Goal: Task Accomplishment & Management: Use online tool/utility

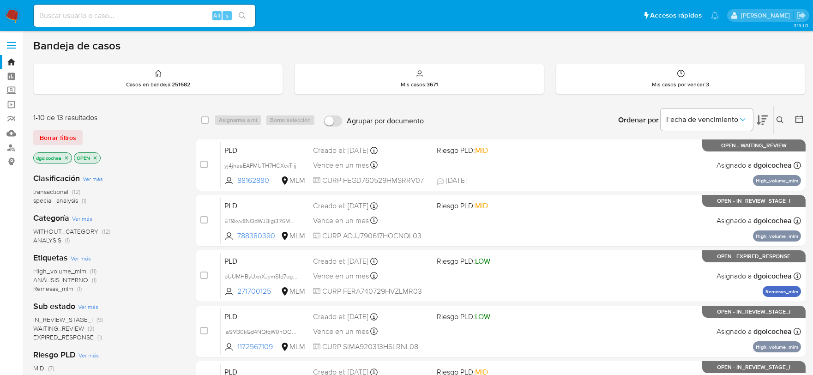
click at [68, 319] on span "IN_REVIEW_STAGE_I" at bounding box center [63, 319] width 60 height 9
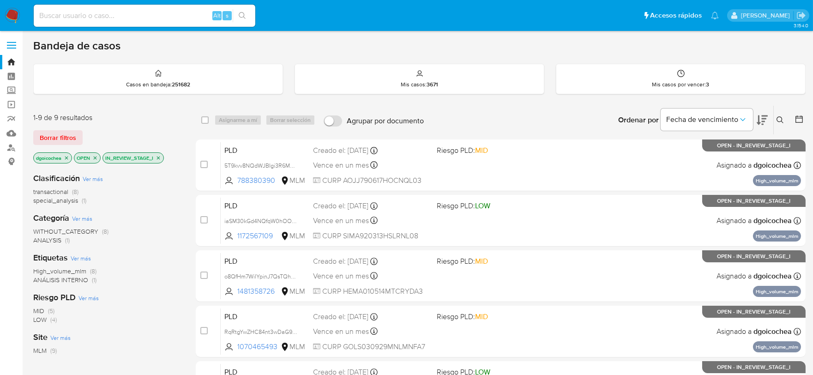
click at [781, 116] on icon at bounding box center [780, 119] width 7 height 7
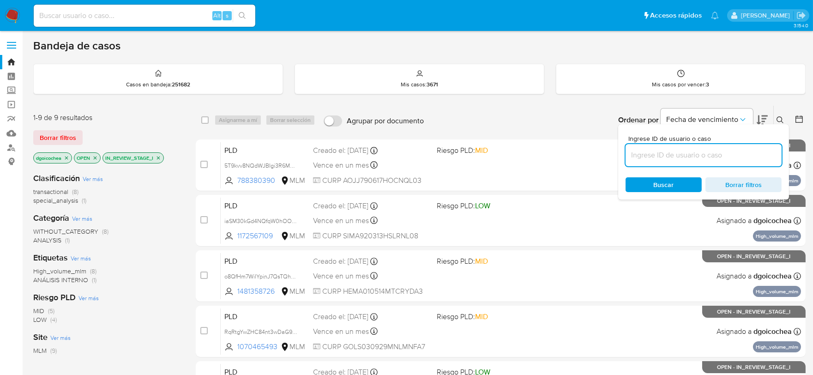
click at [708, 154] on input at bounding box center [704, 155] width 156 height 12
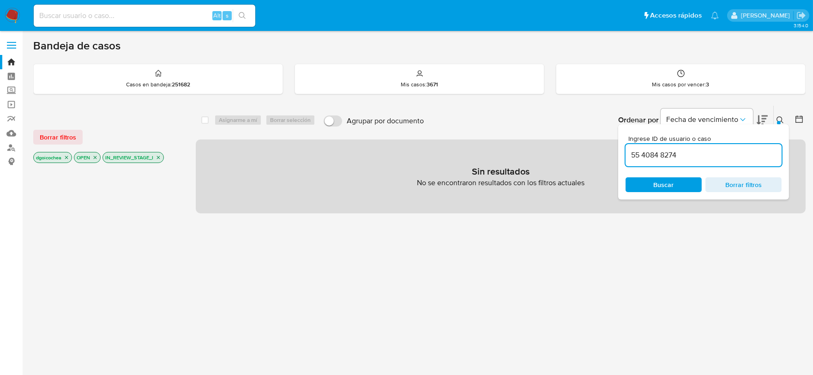
click at [680, 154] on input "55 4084 8274" at bounding box center [704, 155] width 156 height 12
type input "550388910"
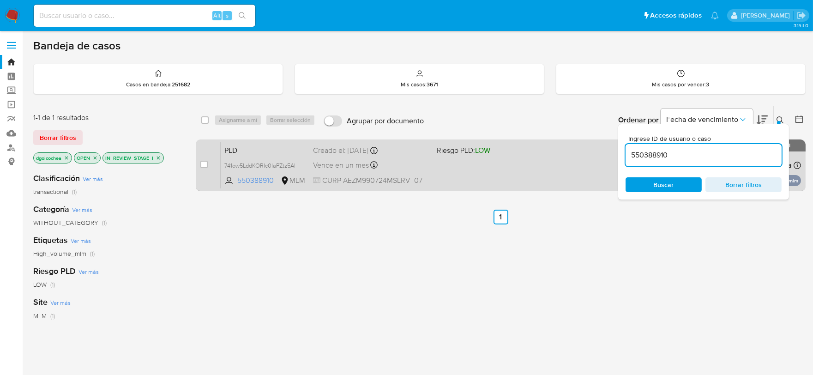
click at [229, 150] on span "PLD" at bounding box center [264, 150] width 81 height 12
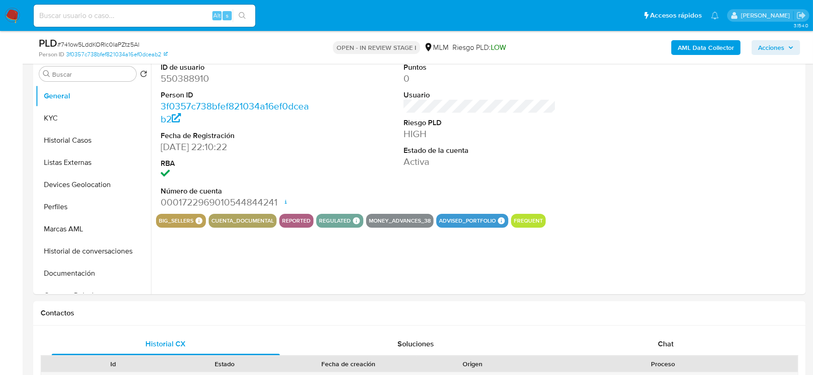
scroll to position [205, 0]
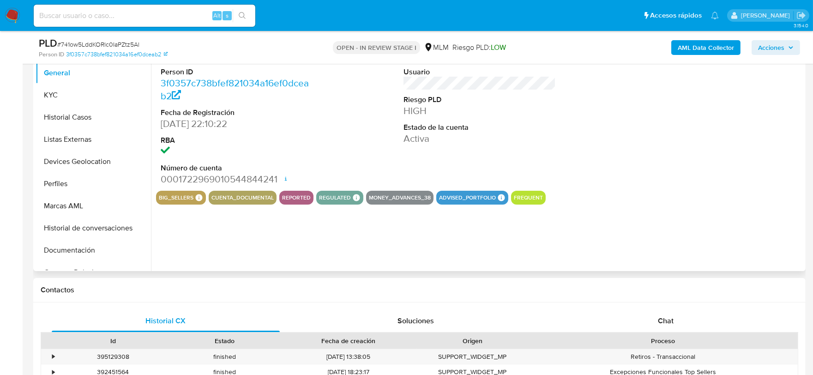
select select "10"
click at [88, 117] on button "Historial Casos" at bounding box center [90, 117] width 108 height 22
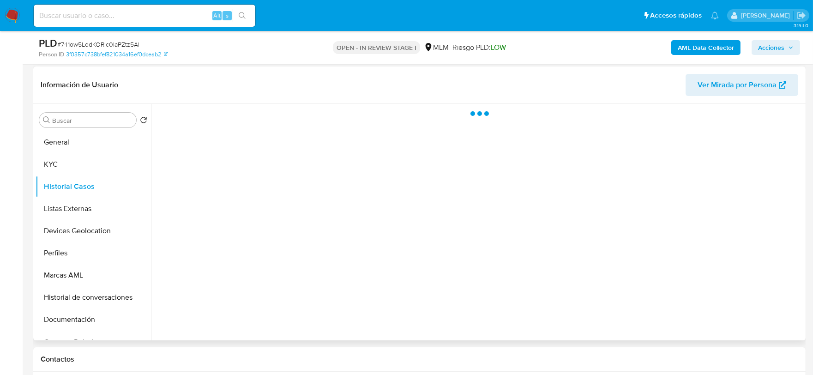
scroll to position [154, 0]
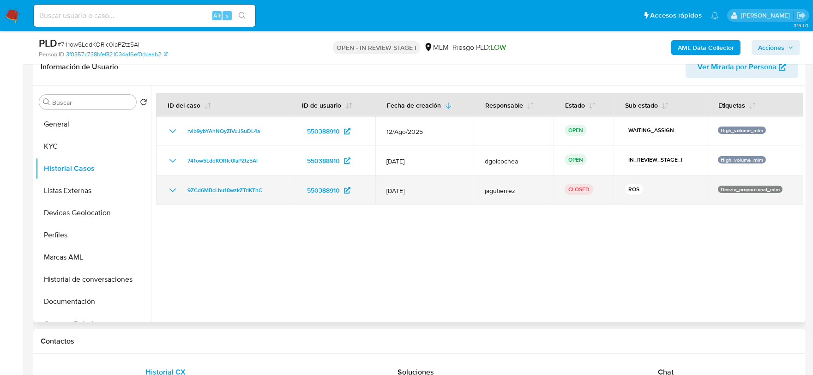
click at [171, 187] on icon "Mostrar/Ocultar" at bounding box center [172, 190] width 11 height 11
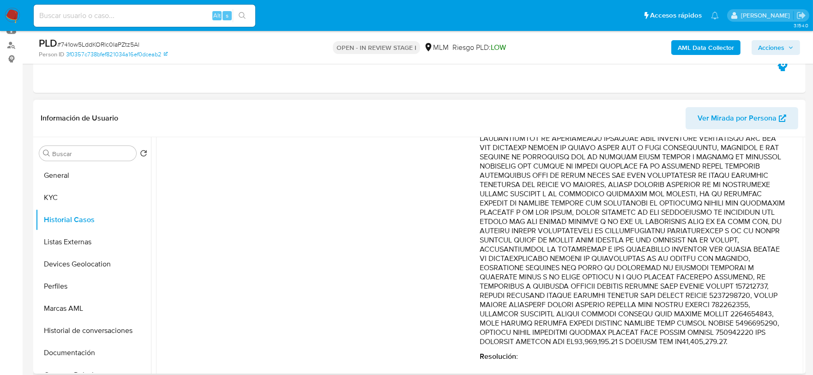
scroll to position [457, 0]
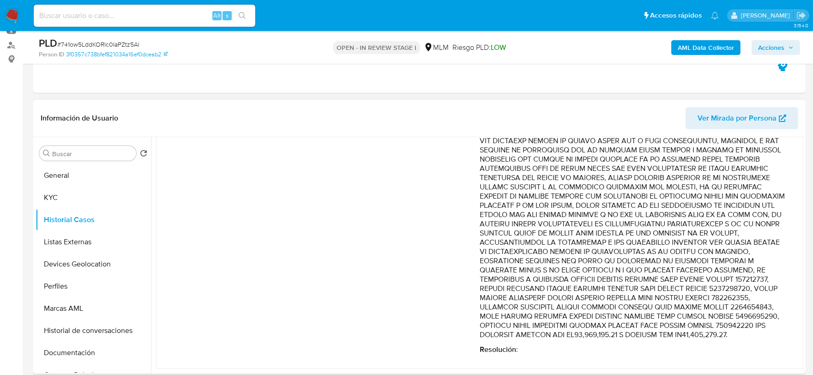
drag, startPoint x: 631, startPoint y: 325, endPoint x: 608, endPoint y: 270, distance: 60.0
click at [608, 270] on p "Comentario :" at bounding box center [632, 85] width 305 height 508
click at [149, 18] on input at bounding box center [145, 16] width 222 height 12
paste input "201879566"
type input "201879566"
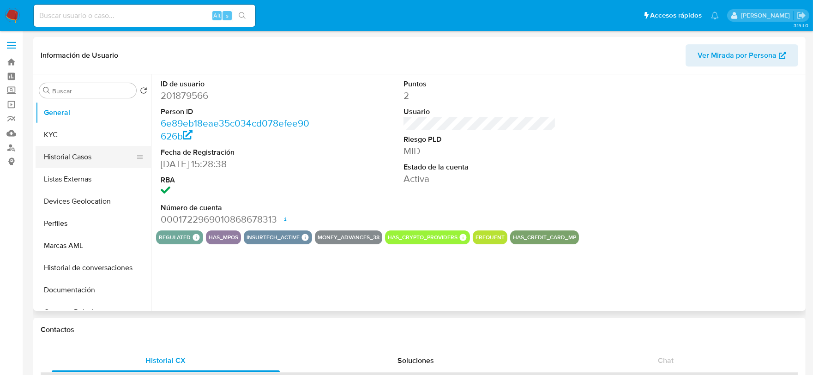
click at [79, 156] on button "Historial Casos" at bounding box center [90, 157] width 108 height 22
select select "10"
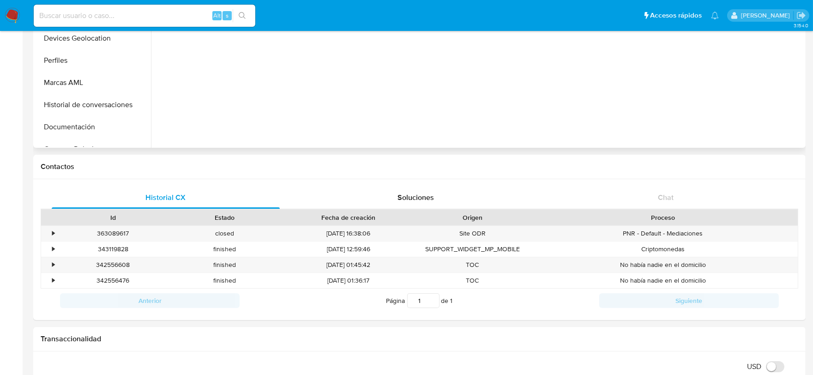
scroll to position [307, 0]
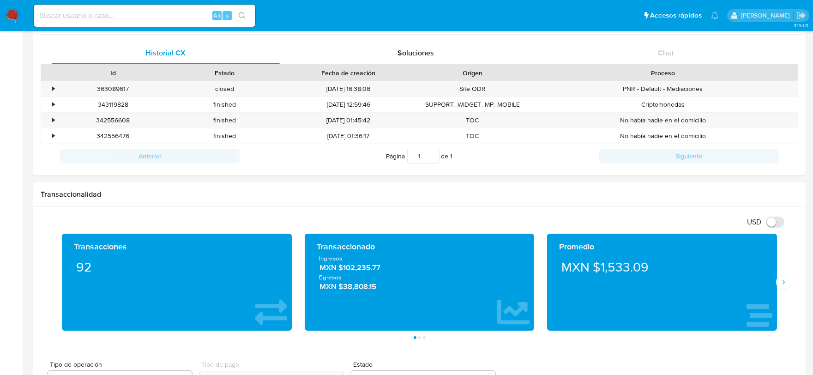
click at [89, 24] on div "Alt s" at bounding box center [145, 16] width 222 height 22
click at [90, 18] on input at bounding box center [145, 16] width 222 height 12
paste input "2165453668"
type input "2165453668"
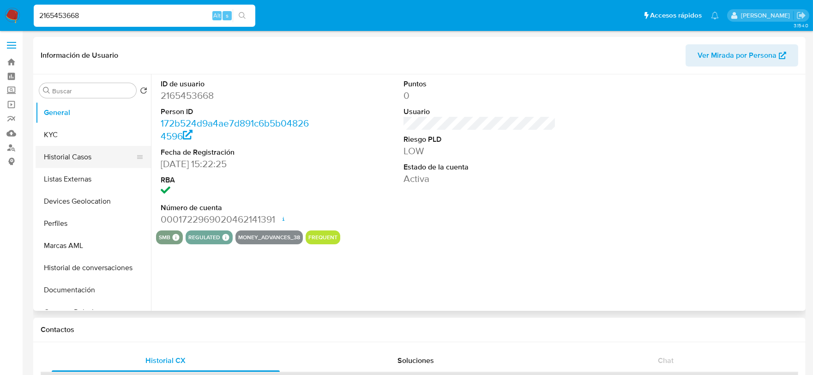
select select "10"
click at [91, 162] on button "Historial Casos" at bounding box center [90, 157] width 108 height 22
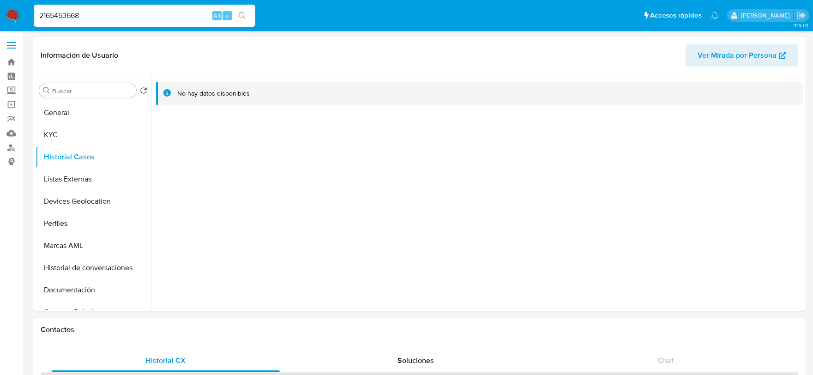
click at [67, 12] on input "2165453668" at bounding box center [145, 16] width 222 height 12
paste input "550388910"
type input "550388910"
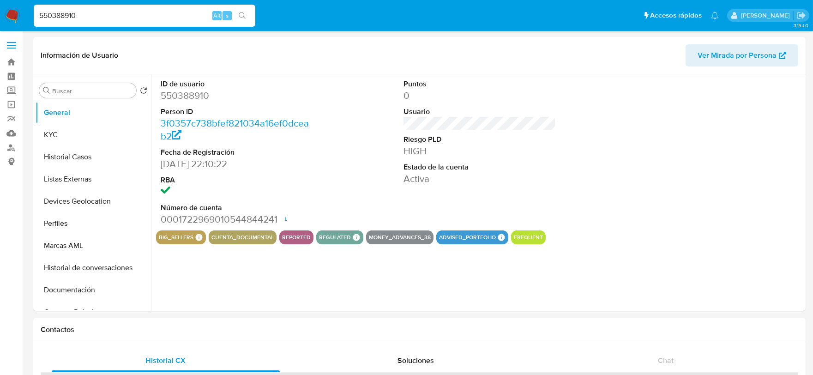
select select "10"
click at [137, 21] on input "550388910" at bounding box center [145, 16] width 222 height 12
paste input "1394116238"
type input "1394116238"
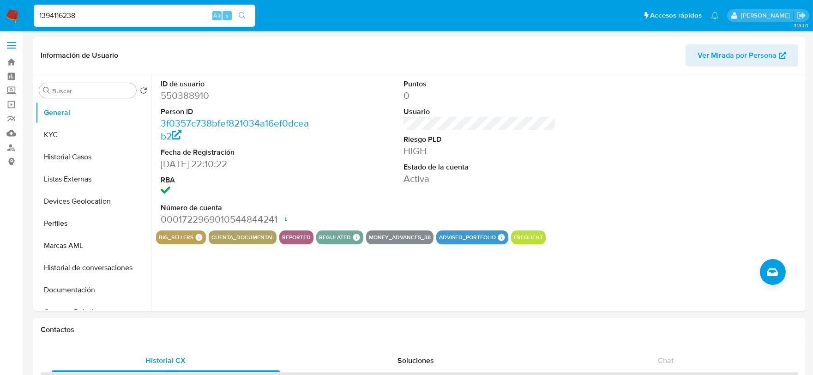
click at [239, 14] on icon "search-icon" at bounding box center [242, 15] width 7 height 7
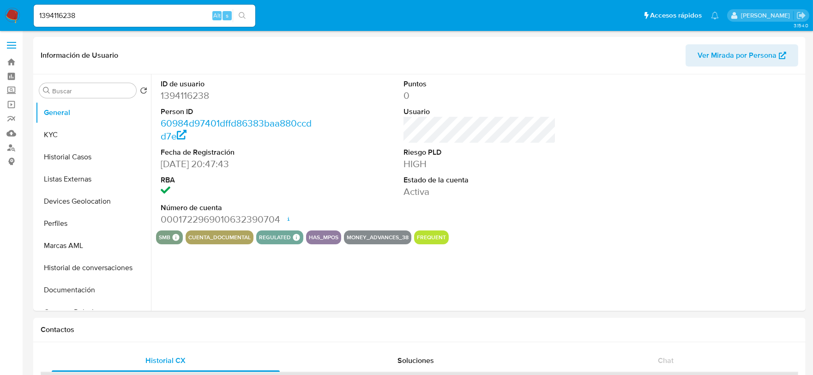
select select "10"
click at [59, 154] on button "Historial Casos" at bounding box center [90, 157] width 108 height 22
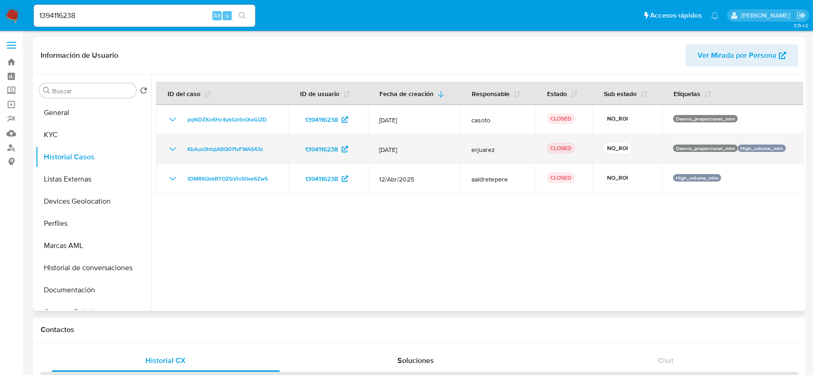
click at [172, 149] on icon "Mostrar/Ocultar" at bounding box center [172, 149] width 11 height 11
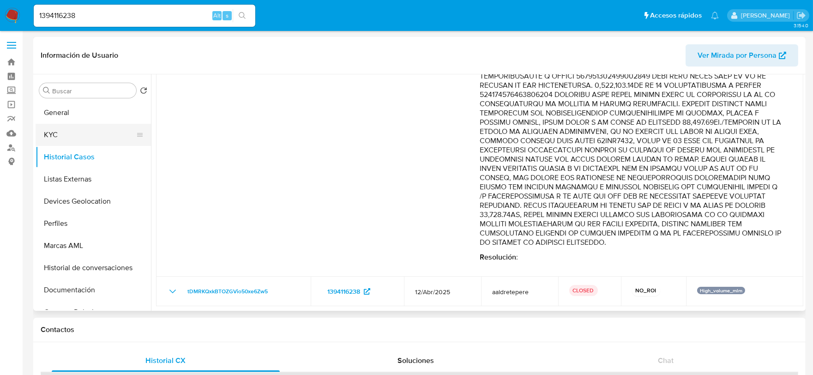
click at [56, 141] on button "KYC" at bounding box center [90, 135] width 108 height 22
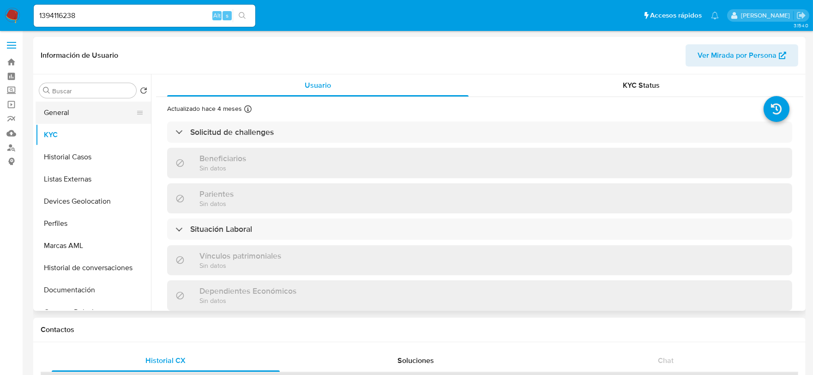
click at [74, 115] on button "General" at bounding box center [90, 113] width 108 height 22
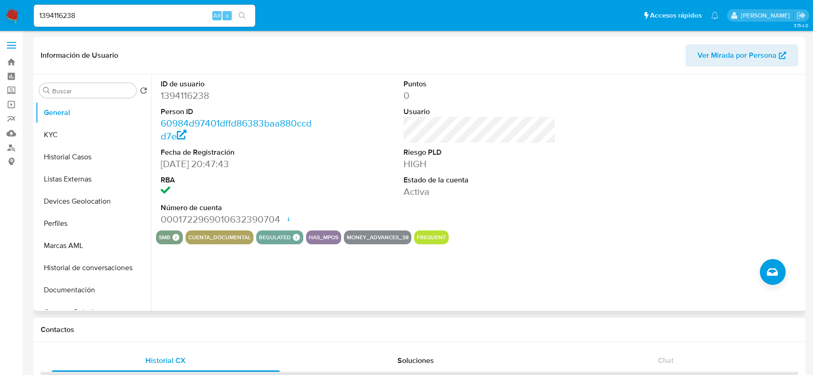
click at [192, 91] on dd "1394116238" at bounding box center [237, 95] width 153 height 13
copy dd "1394116238"
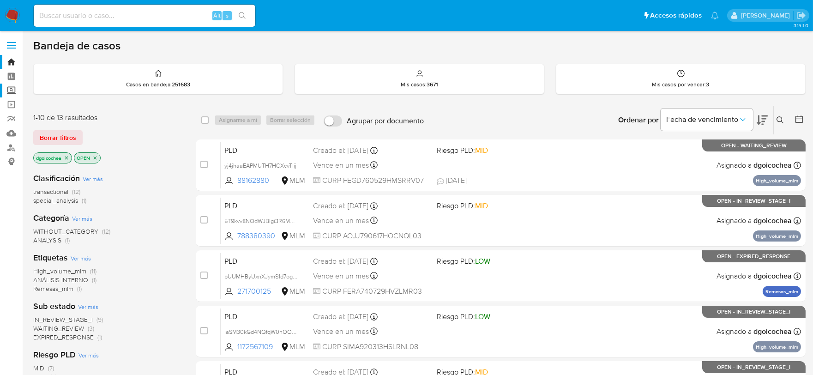
click at [11, 88] on label "Screening" at bounding box center [55, 91] width 110 height 14
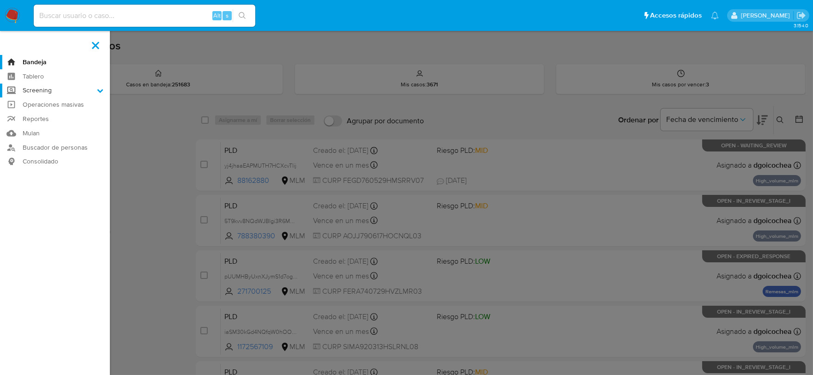
click at [0, 0] on input "Screening" at bounding box center [0, 0] width 0 height 0
click at [37, 126] on link "Herramientas" at bounding box center [55, 127] width 110 height 12
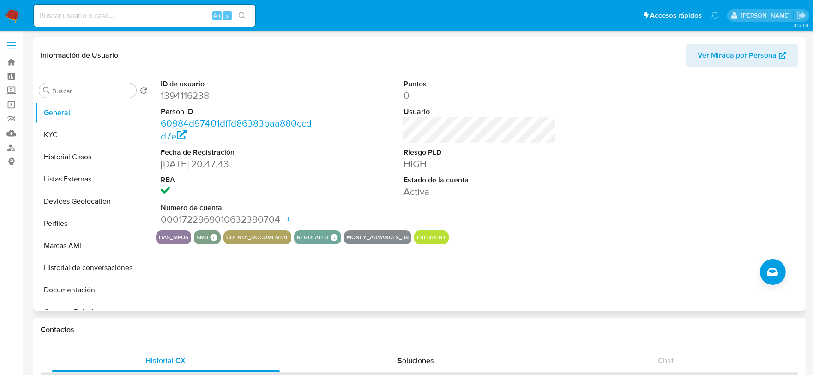
select select "10"
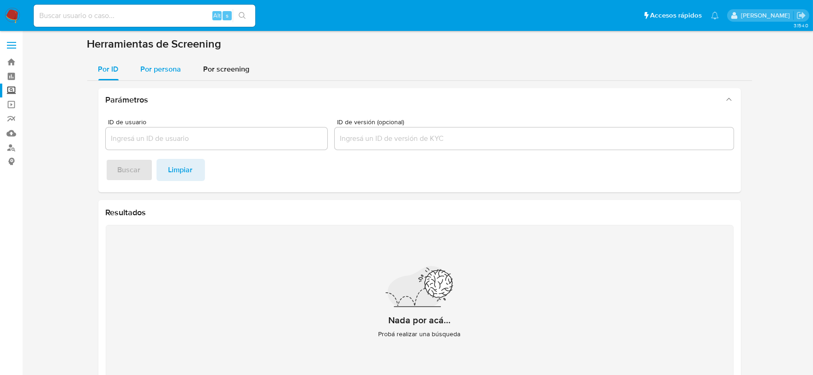
click at [154, 73] on span "Por persona" at bounding box center [161, 69] width 41 height 11
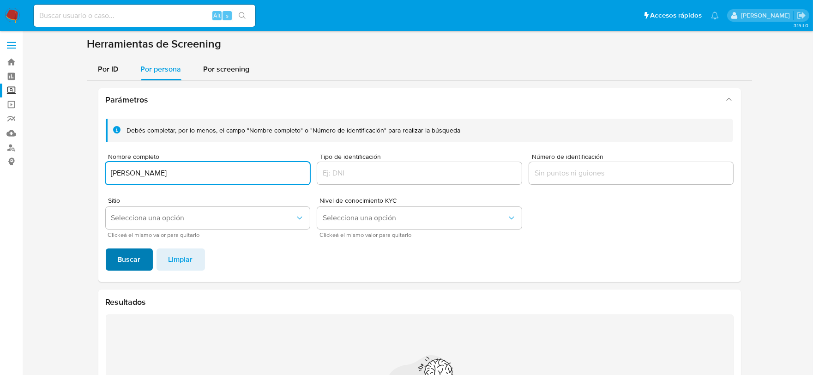
click at [128, 254] on span "Buscar" at bounding box center [129, 259] width 23 height 20
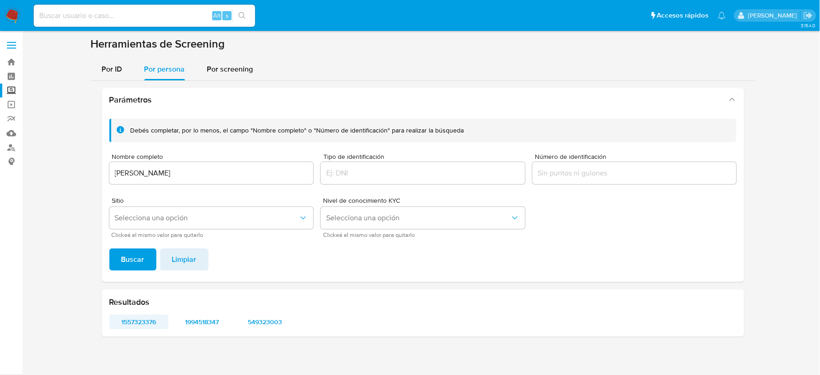
click at [144, 321] on span "1557323376" at bounding box center [139, 321] width 47 height 13
click at [210, 319] on span "1994518347" at bounding box center [202, 321] width 47 height 13
click at [283, 315] on span "549323003" at bounding box center [265, 321] width 47 height 13
click at [139, 172] on input "[PERSON_NAME]" at bounding box center [211, 173] width 205 height 12
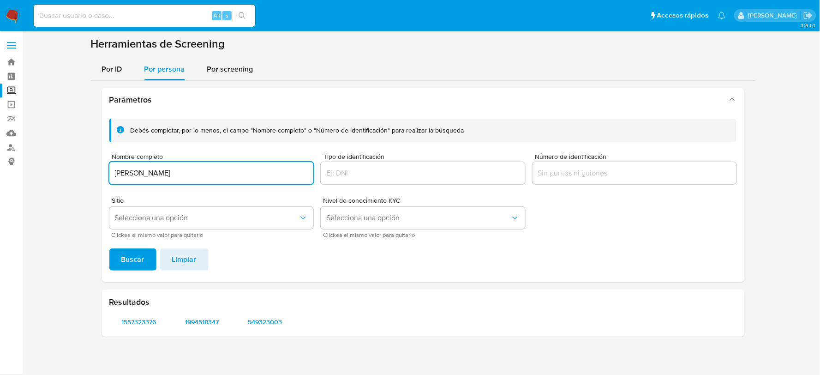
click at [139, 172] on input "[PERSON_NAME]" at bounding box center [211, 173] width 205 height 12
type input "[PERSON_NAME] de la [PERSON_NAME]"
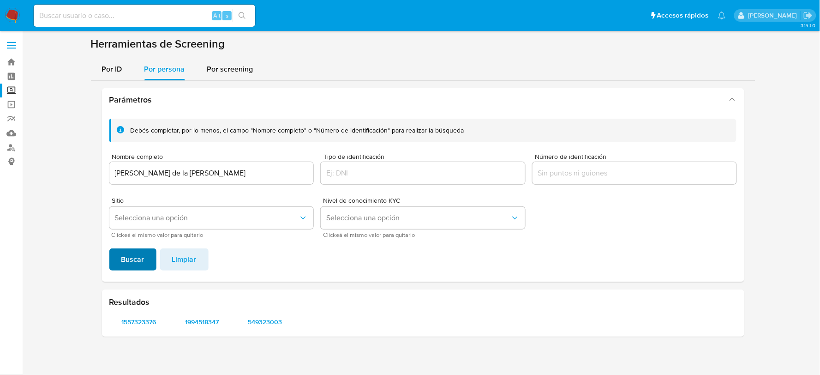
click at [131, 260] on span "Buscar" at bounding box center [132, 259] width 23 height 20
click at [145, 325] on span "1068542858" at bounding box center [139, 321] width 47 height 13
click at [201, 320] on span "56347331" at bounding box center [202, 321] width 47 height 13
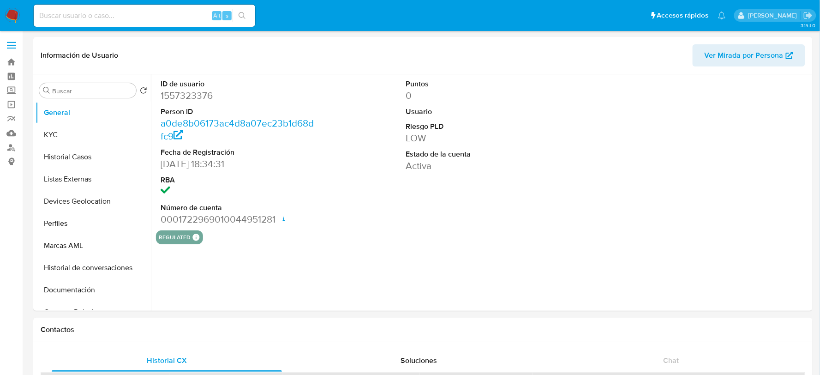
select select "10"
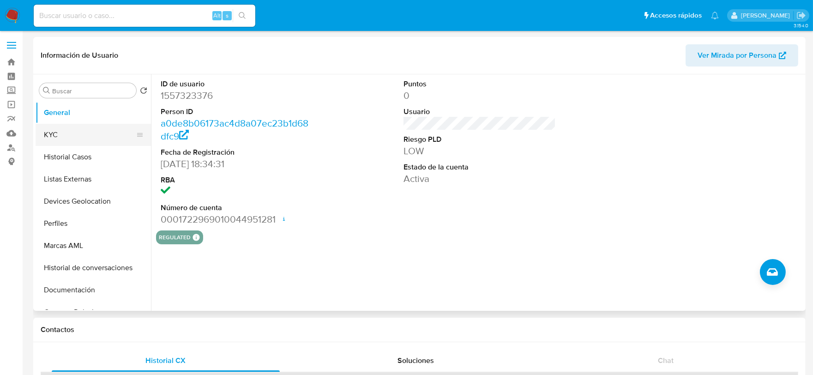
click at [56, 139] on button "KYC" at bounding box center [90, 135] width 108 height 22
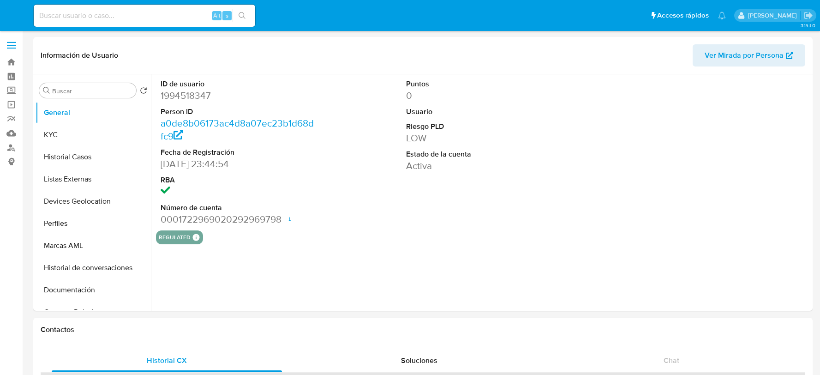
select select "10"
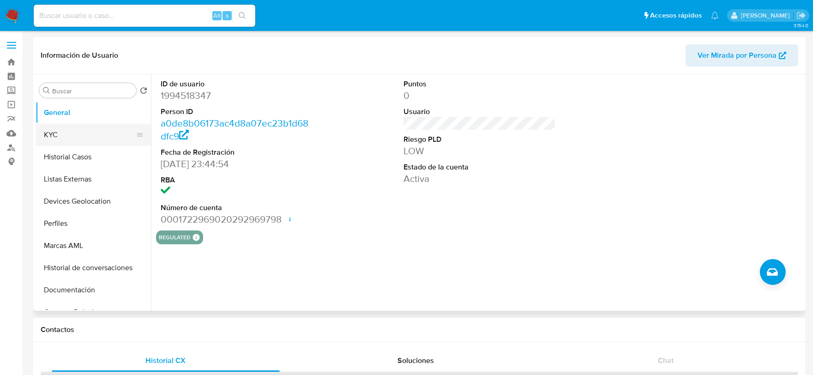
click at [83, 140] on button "KYC" at bounding box center [90, 135] width 108 height 22
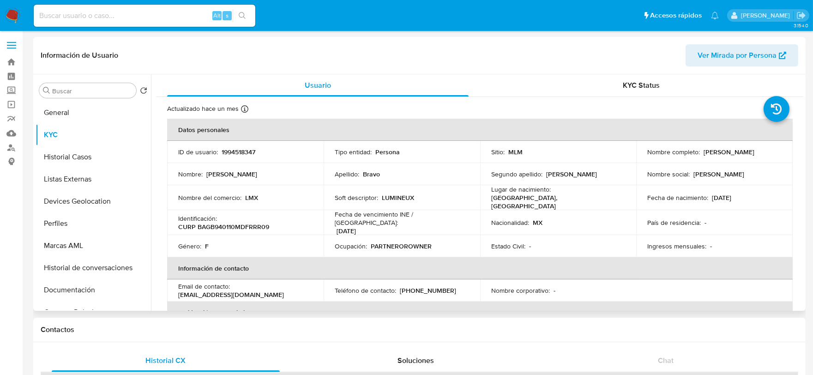
click at [394, 195] on p "LUMINEUX" at bounding box center [398, 197] width 32 height 8
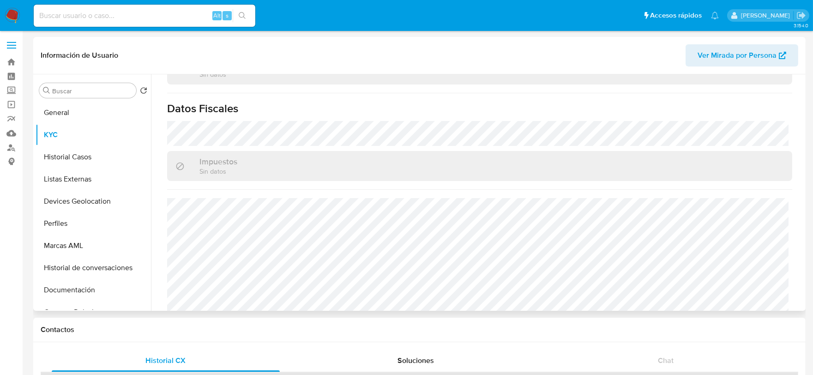
scroll to position [580, 0]
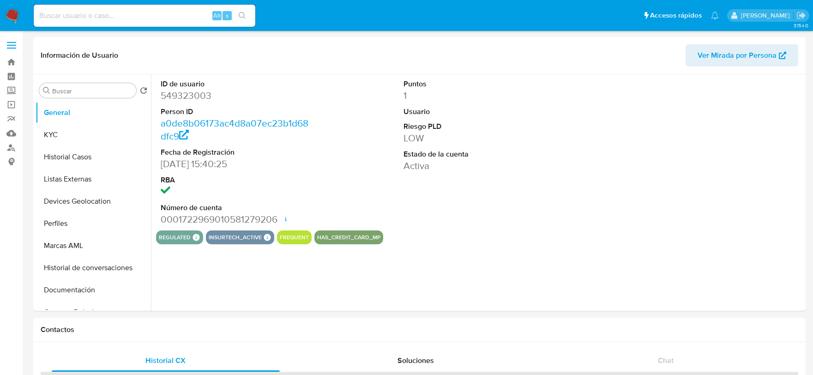
select select "10"
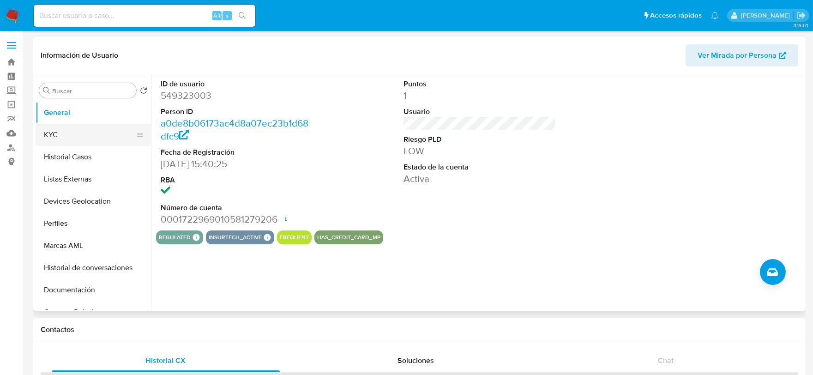
click at [79, 135] on button "KYC" at bounding box center [90, 135] width 108 height 22
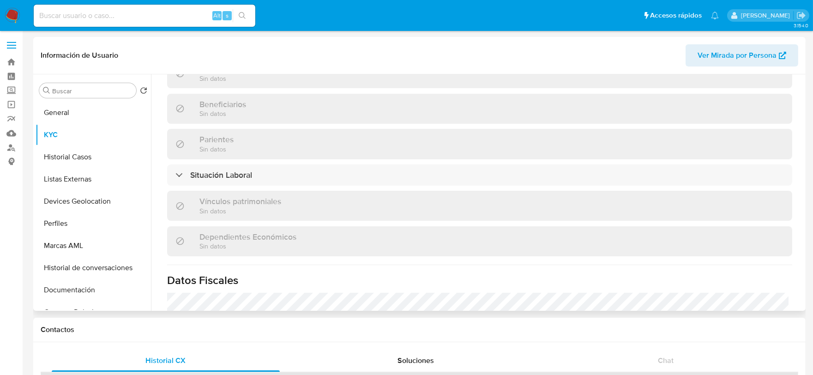
scroll to position [580, 0]
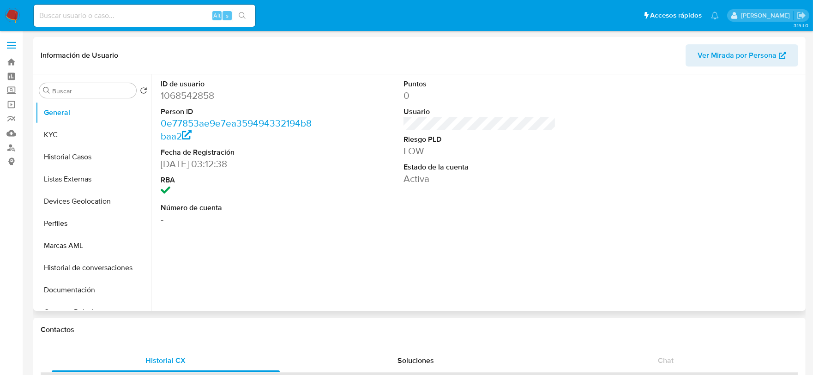
select select "10"
click at [75, 139] on button "KYC" at bounding box center [90, 135] width 108 height 22
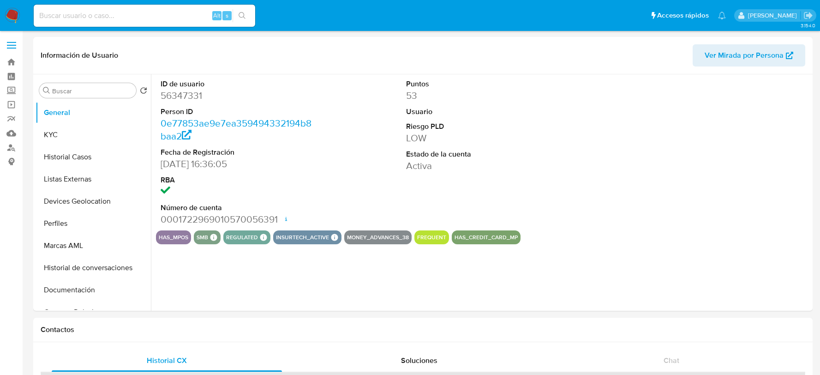
select select "10"
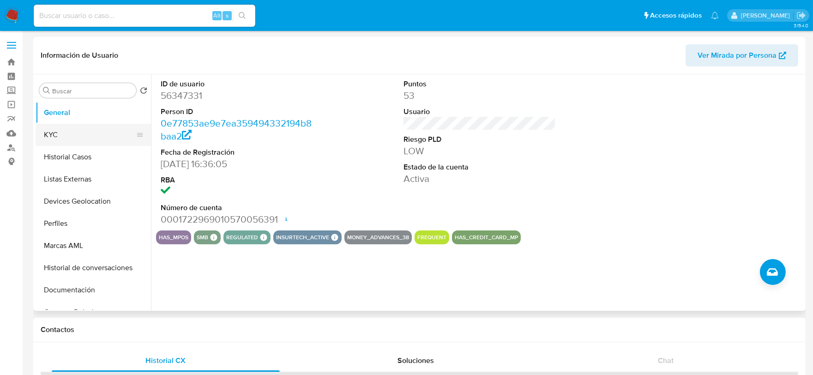
click at [71, 138] on button "KYC" at bounding box center [90, 135] width 108 height 22
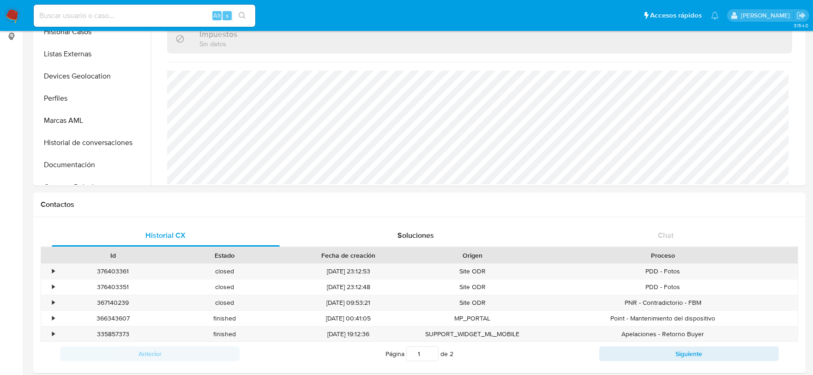
scroll to position [307, 0]
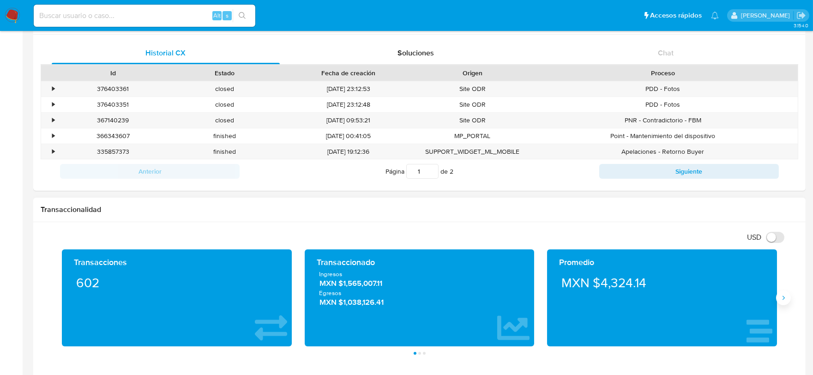
click at [781, 301] on icon "Siguiente" at bounding box center [783, 297] width 7 height 7
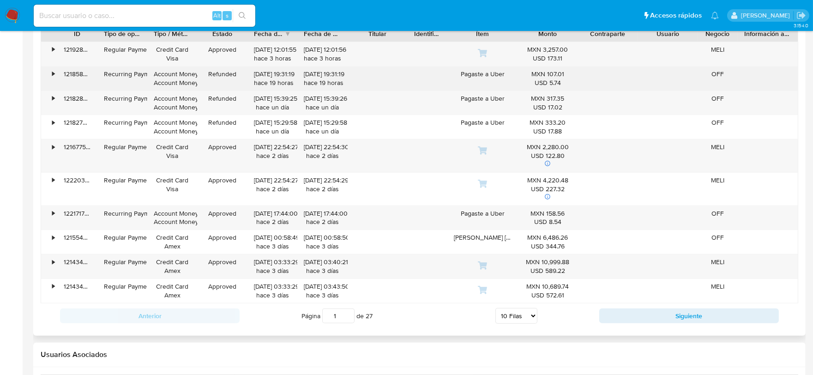
scroll to position [975, 0]
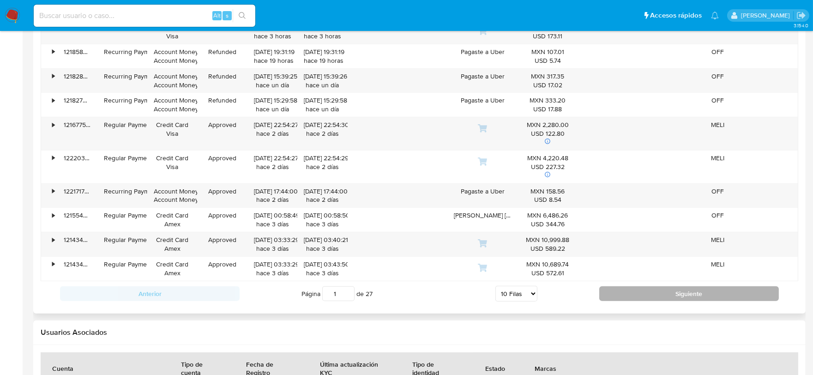
click at [637, 289] on button "Siguiente" at bounding box center [689, 293] width 180 height 15
type input "2"
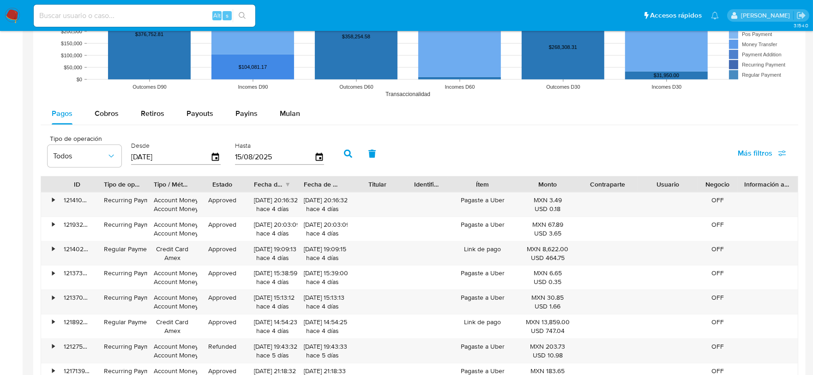
scroll to position [769, 0]
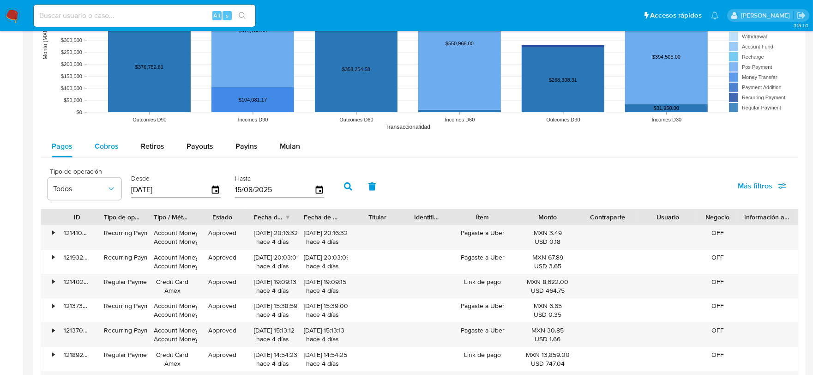
click at [114, 145] on span "Cobros" at bounding box center [107, 146] width 24 height 11
select select "10"
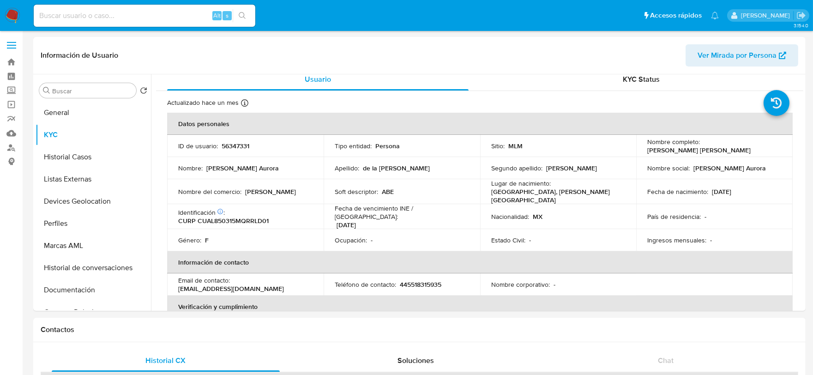
scroll to position [0, 0]
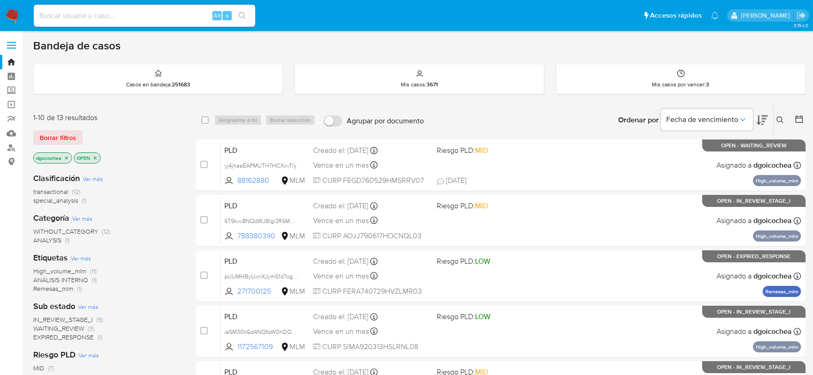
click at [76, 317] on span "IN_REVIEW_STAGE_I" at bounding box center [63, 319] width 60 height 9
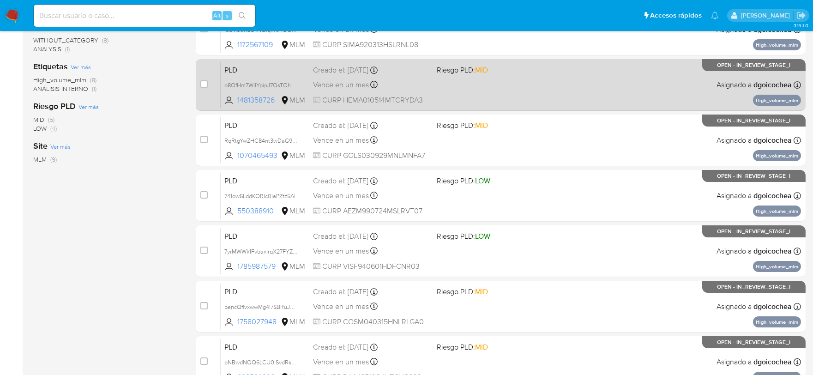
scroll to position [256, 0]
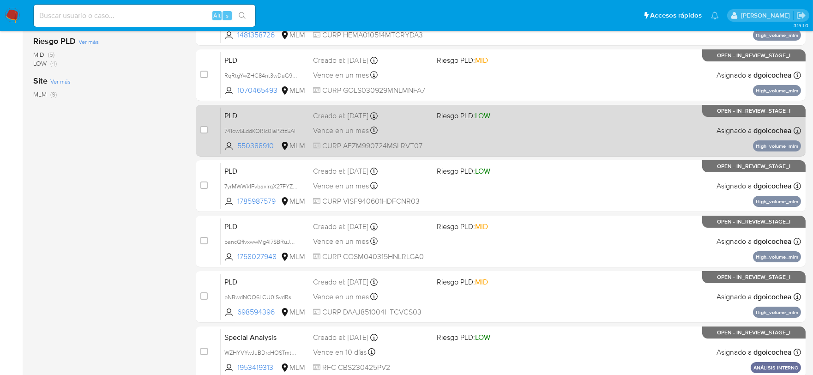
click at [228, 116] on span "PLD" at bounding box center [264, 115] width 81 height 12
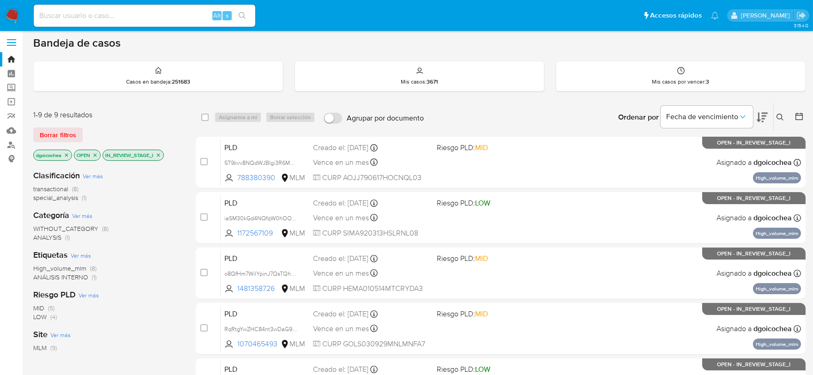
scroll to position [0, 0]
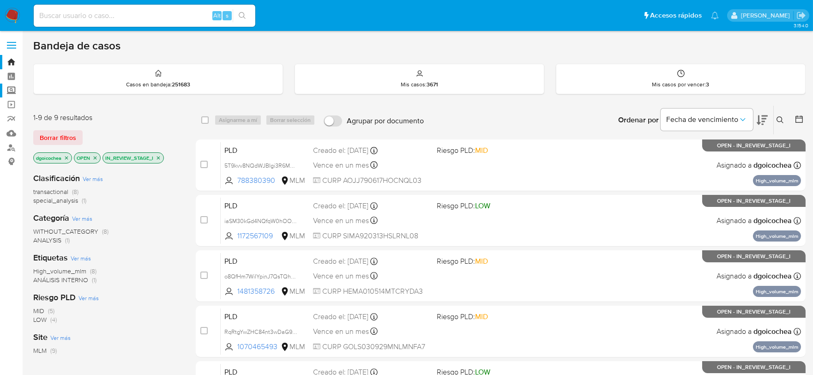
click at [12, 90] on label "Screening" at bounding box center [55, 91] width 110 height 14
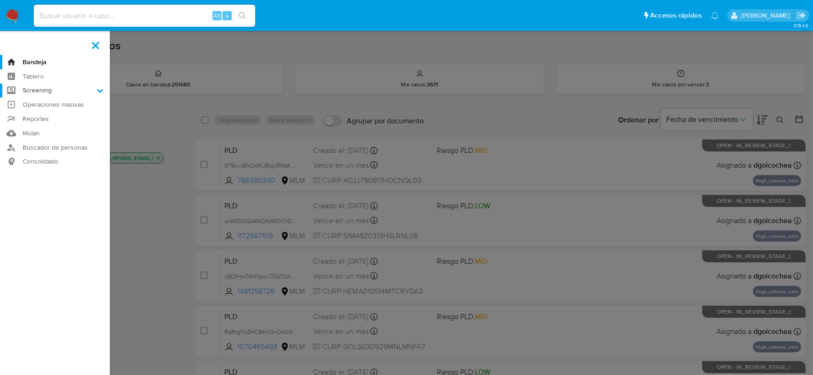
click at [0, 0] on input "Screening" at bounding box center [0, 0] width 0 height 0
click at [40, 128] on link "Herramientas" at bounding box center [55, 127] width 110 height 12
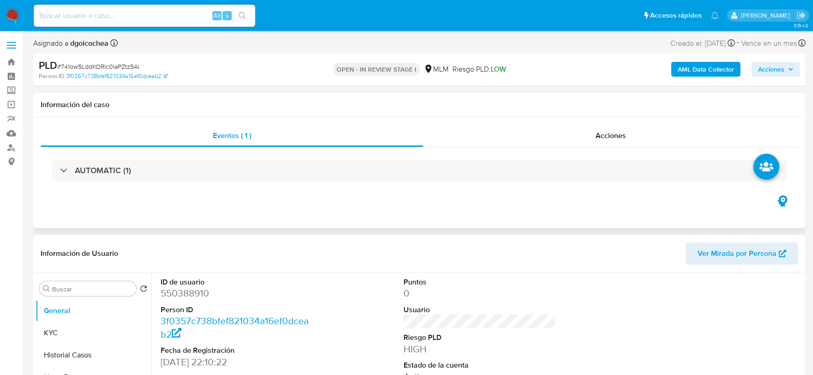
select select "10"
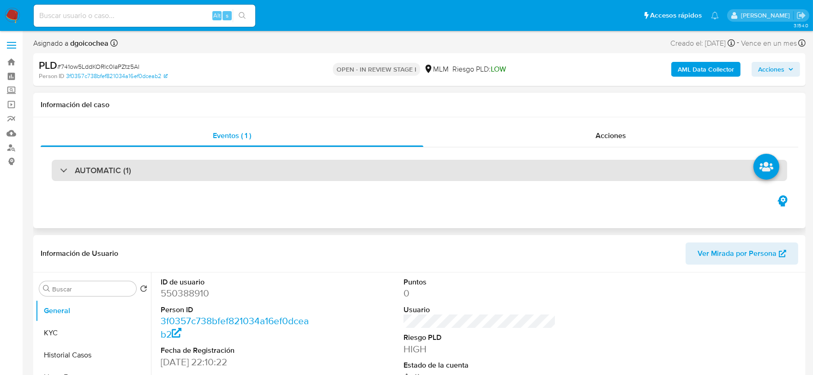
click at [118, 172] on h3 "AUTOMATIC (1)" at bounding box center [103, 170] width 56 height 10
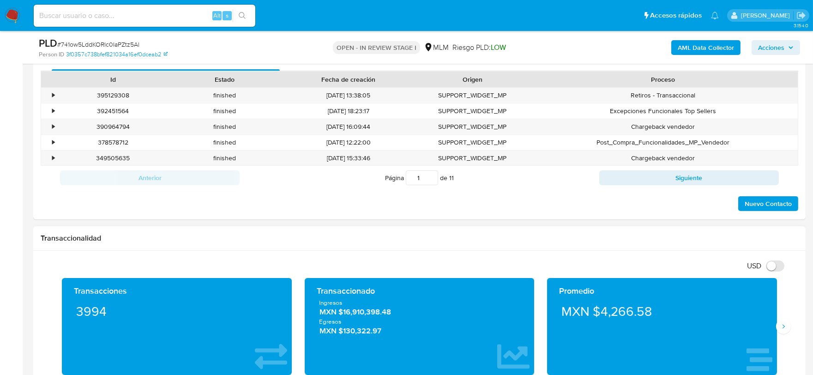
scroll to position [718, 0]
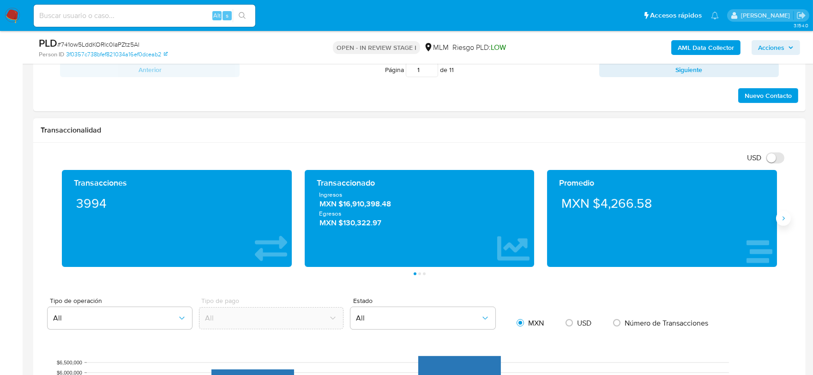
click at [782, 220] on icon "Siguiente" at bounding box center [783, 218] width 7 height 7
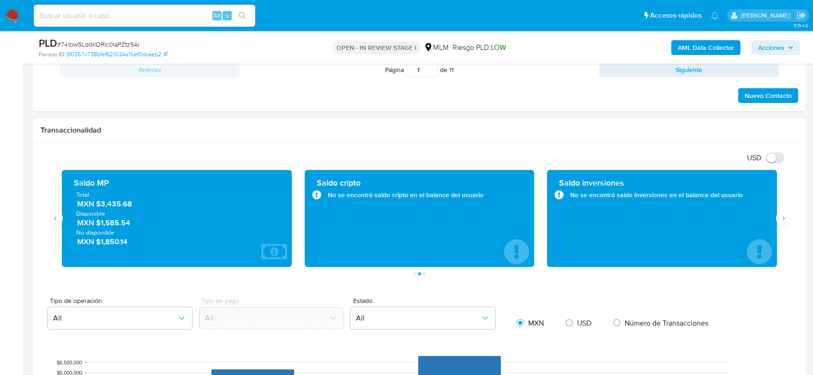
drag, startPoint x: 134, startPoint y: 207, endPoint x: 102, endPoint y: 207, distance: 32.3
click at [102, 207] on span "MXN $3,435.68" at bounding box center [177, 204] width 200 height 11
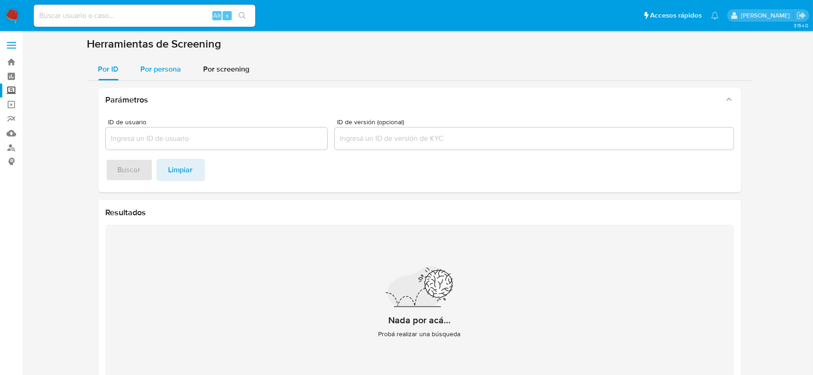
click at [173, 67] on span "Por persona" at bounding box center [161, 69] width 41 height 11
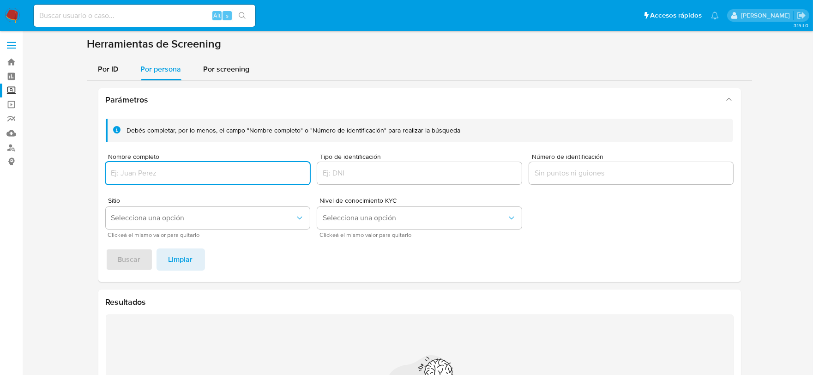
click at [158, 169] on input "Nombre completo" at bounding box center [208, 173] width 205 height 12
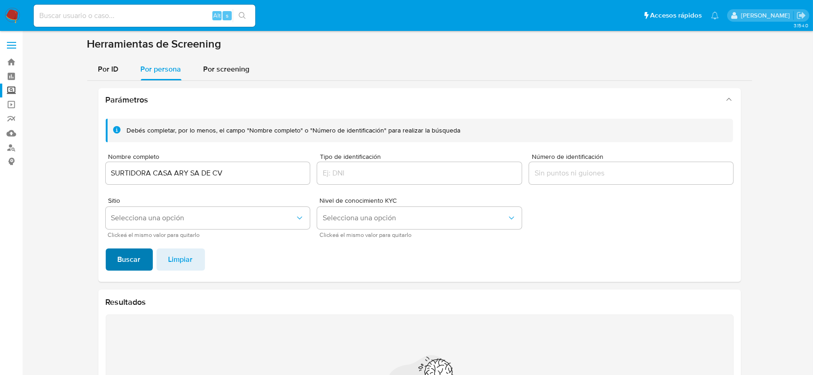
click at [141, 254] on button "Buscar" at bounding box center [129, 259] width 47 height 22
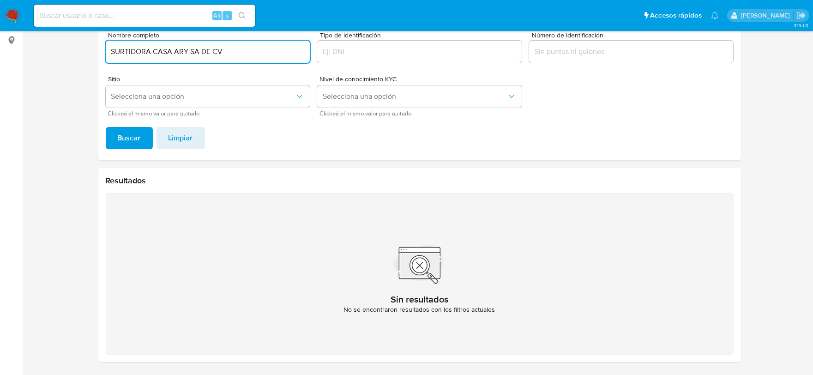
drag, startPoint x: 192, startPoint y: 53, endPoint x: 255, endPoint y: 53, distance: 63.7
click at [255, 53] on input "SURTIDORA CASA ARY SA DE CV" at bounding box center [208, 52] width 205 height 12
type input "SURTIDORA CASA ARY"
click at [128, 137] on span "Buscar" at bounding box center [129, 138] width 23 height 20
